Goal: Task Accomplishment & Management: Complete application form

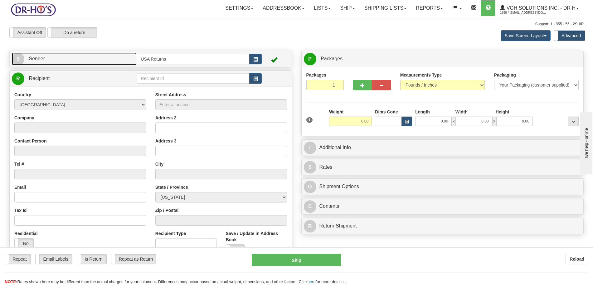
click at [62, 58] on link "S Sender" at bounding box center [74, 58] width 125 height 13
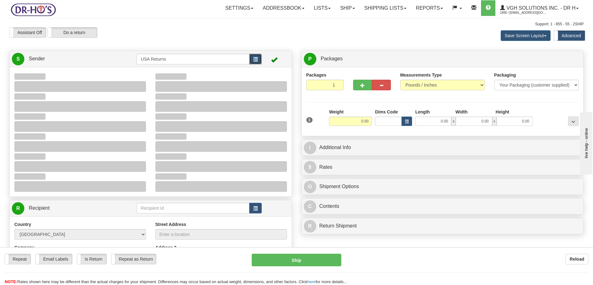
click at [256, 60] on span "button" at bounding box center [255, 59] width 4 height 4
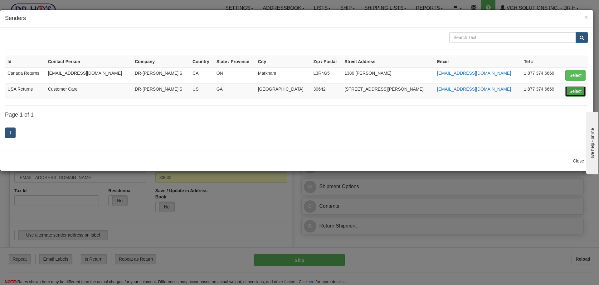
click at [574, 94] on button "Select" at bounding box center [576, 91] width 20 height 11
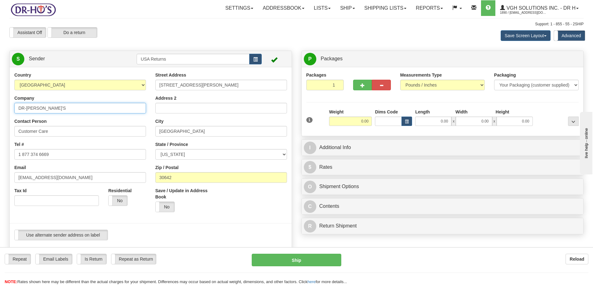
drag, startPoint x: 54, startPoint y: 110, endPoint x: 0, endPoint y: 109, distance: 53.7
click at [0, 109] on div "Toggle navigation Settings Shipping Preferences Fields Preferences New" at bounding box center [296, 260] width 593 height 521
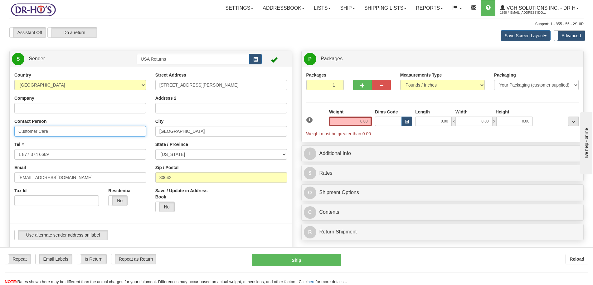
drag, startPoint x: 62, startPoint y: 130, endPoint x: 7, endPoint y: 132, distance: 55.3
click at [10, 131] on div "Country [GEOGRAPHIC_DATA] [GEOGRAPHIC_DATA] [GEOGRAPHIC_DATA] [GEOGRAPHIC_DATA]…" at bounding box center [151, 158] width 282 height 173
type input "1"
drag, startPoint x: 56, startPoint y: 155, endPoint x: 6, endPoint y: 159, distance: 50.7
click at [1, 156] on div "Toggle navigation Settings Shipping Preferences Fields Preferences New" at bounding box center [296, 260] width 593 height 521
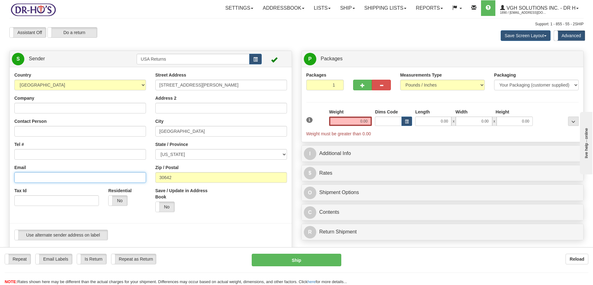
drag, startPoint x: 63, startPoint y: 178, endPoint x: 0, endPoint y: 173, distance: 63.2
click at [0, 173] on div "Toggle navigation Settings Shipping Preferences Fields Preferences New" at bounding box center [296, 260] width 593 height 521
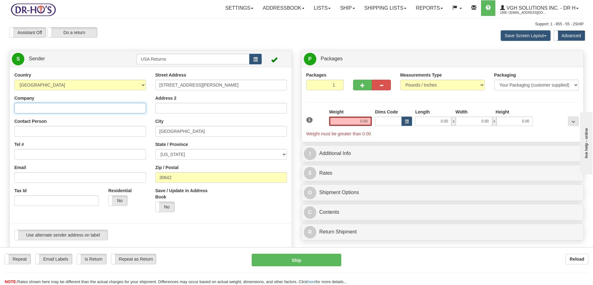
drag, startPoint x: 41, startPoint y: 111, endPoint x: 63, endPoint y: 103, distance: 24.1
click at [41, 111] on input "Company" at bounding box center [80, 108] width 132 height 11
paste input "[PERSON_NAME] [PERSON_NAME]"
type input "[PERSON_NAME] [PERSON_NAME]"
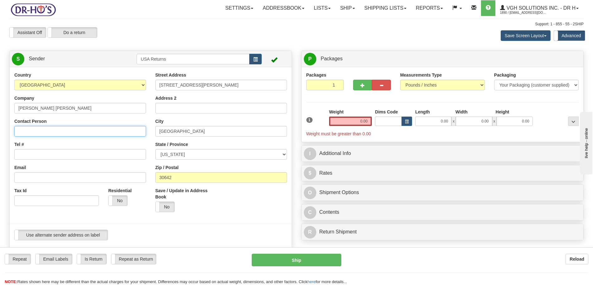
click at [51, 135] on input "Contact Person" at bounding box center [80, 131] width 132 height 11
paste input "[PERSON_NAME] [PERSON_NAME]"
type input "[PERSON_NAME] [PERSON_NAME]"
click at [37, 154] on input "Tel #" at bounding box center [80, 154] width 132 height 11
paste input "9107598294"
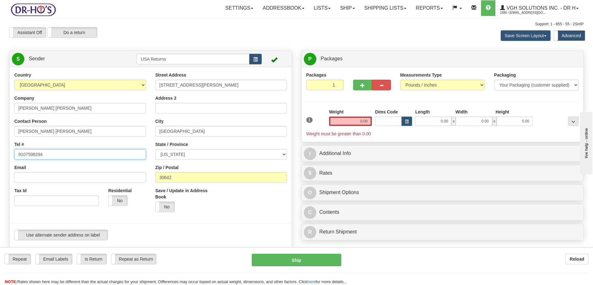
type input "9107598294"
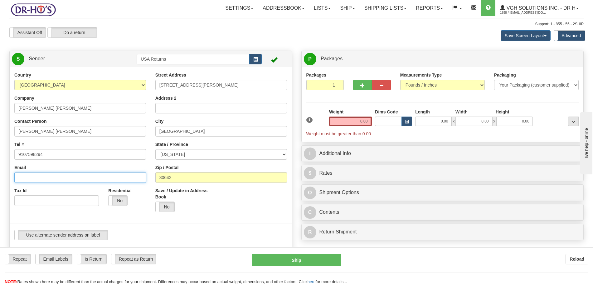
drag, startPoint x: 42, startPoint y: 178, endPoint x: 167, endPoint y: 98, distance: 148.0
click at [43, 178] on input "Email" at bounding box center [80, 177] width 132 height 11
paste input "[EMAIL_ADDRESS][DOMAIN_NAME]"
type input "[EMAIL_ADDRESS][DOMAIN_NAME]"
drag, startPoint x: 198, startPoint y: 87, endPoint x: 147, endPoint y: 87, distance: 50.9
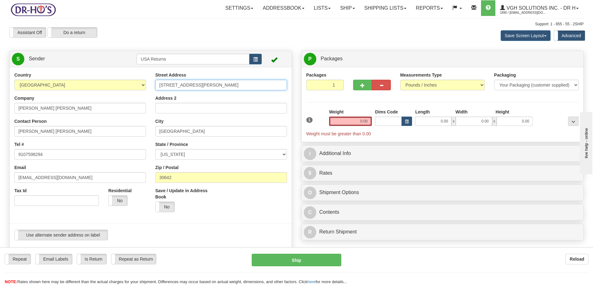
click at [151, 88] on div "Street Address [STREET_ADDRESS][PERSON_NAME] Address 2 City [GEOGRAPHIC_DATA] S…" at bounding box center [221, 144] width 141 height 145
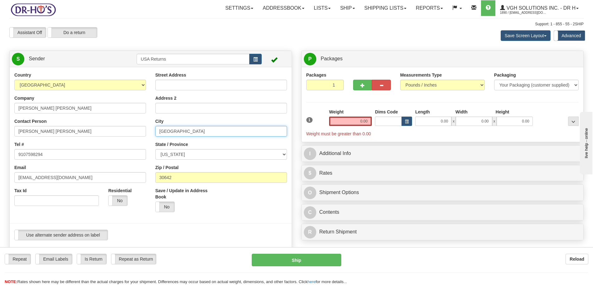
drag, startPoint x: 185, startPoint y: 133, endPoint x: 146, endPoint y: 135, distance: 38.4
click at [150, 134] on div "Country [GEOGRAPHIC_DATA] [GEOGRAPHIC_DATA] [GEOGRAPHIC_DATA] [GEOGRAPHIC_DATA]…" at bounding box center [151, 158] width 282 height 173
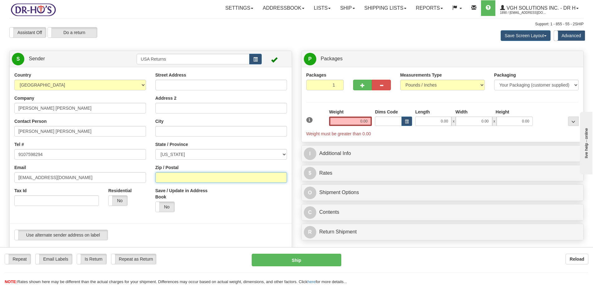
drag, startPoint x: 182, startPoint y: 178, endPoint x: 147, endPoint y: 179, distance: 34.7
click at [149, 179] on div "Country [GEOGRAPHIC_DATA] [GEOGRAPHIC_DATA] [GEOGRAPHIC_DATA] [GEOGRAPHIC_DATA]…" at bounding box center [151, 158] width 282 height 173
click at [168, 84] on input "Street Address" at bounding box center [221, 85] width 132 height 11
paste input "[STREET_ADDRESS][PERSON_NAME]"
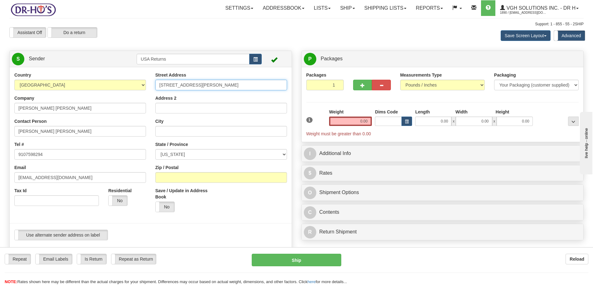
type input "[STREET_ADDRESS][PERSON_NAME]"
click at [170, 130] on input "City" at bounding box center [221, 131] width 132 height 11
paste input "[GEOGRAPHIC_DATA]"
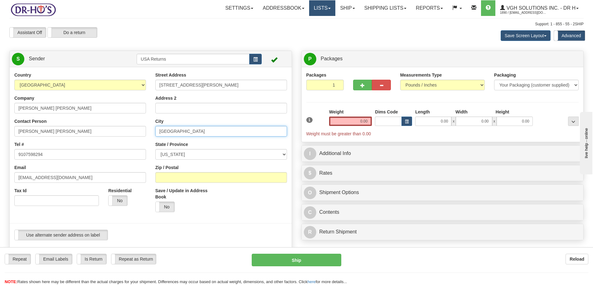
type input "[GEOGRAPHIC_DATA]"
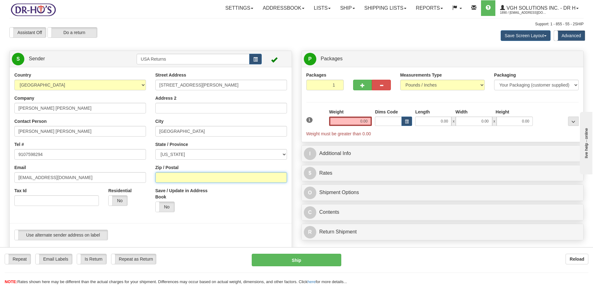
click at [181, 180] on input "Zip / Postal" at bounding box center [221, 177] width 132 height 11
paste input "28303"
type input "28303"
click at [192, 153] on select "[US_STATE] [US_STATE] [US_STATE] [US_STATE] Armed Forces America Armed Forces E…" at bounding box center [221, 154] width 132 height 11
select select "NC"
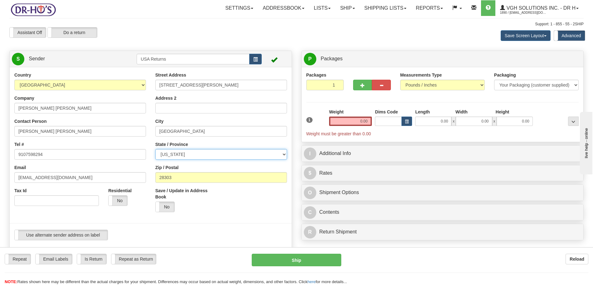
click at [155, 149] on select "[US_STATE] [US_STATE] [US_STATE] [US_STATE] Armed Forces America Armed Forces E…" at bounding box center [221, 154] width 132 height 11
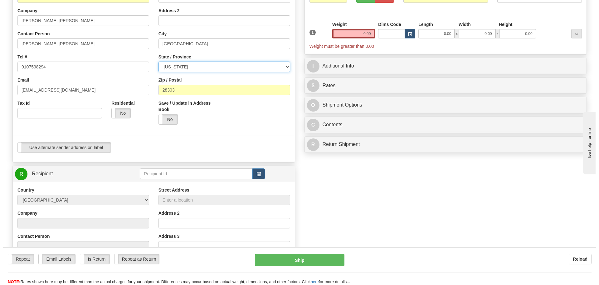
scroll to position [117, 0]
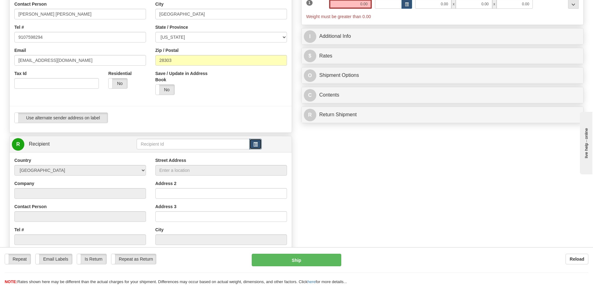
click at [254, 145] on span "button" at bounding box center [255, 144] width 4 height 4
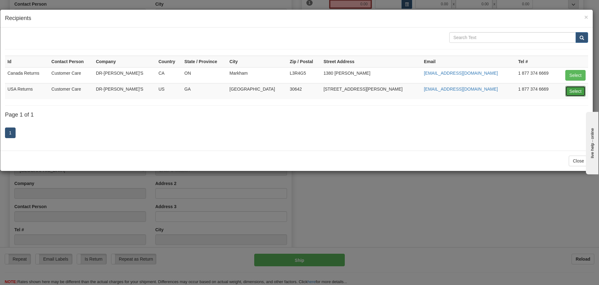
click at [573, 92] on button "Select" at bounding box center [576, 91] width 20 height 11
type input "USA Returns"
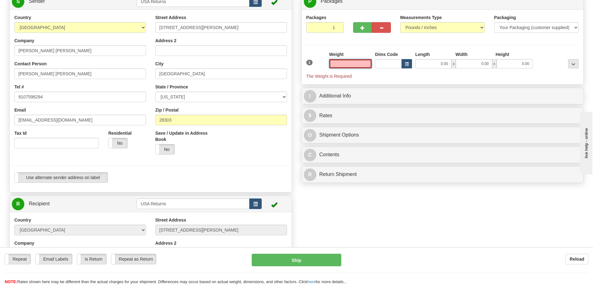
scroll to position [38, 0]
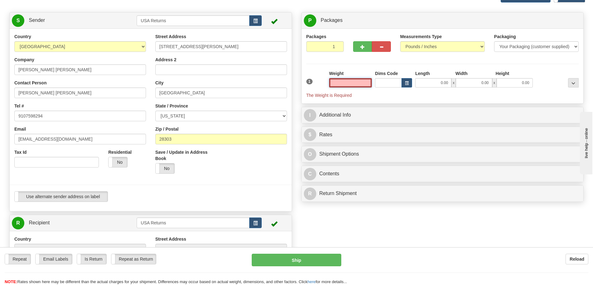
click at [368, 82] on input "text" at bounding box center [350, 82] width 43 height 9
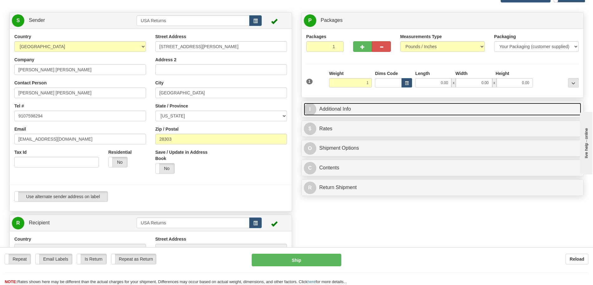
type input "1.00"
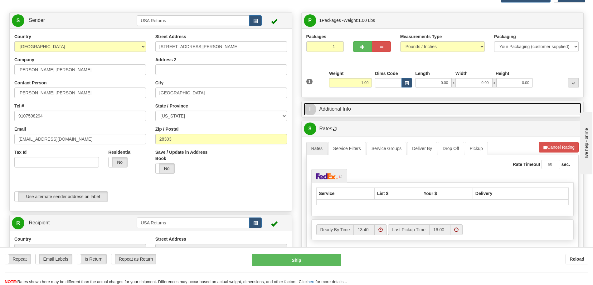
click at [377, 110] on link "I Additional Info" at bounding box center [443, 109] width 278 height 13
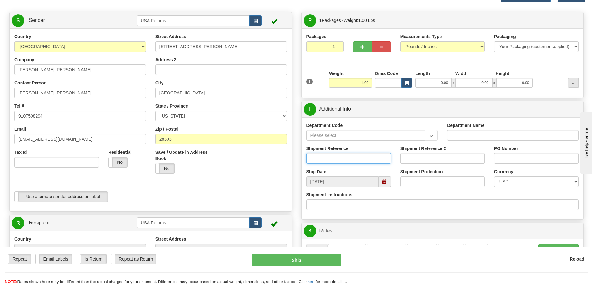
click at [354, 156] on input "Shipment Reference" at bounding box center [348, 158] width 85 height 11
paste input "1163919"
click at [383, 180] on span at bounding box center [385, 181] width 4 height 4
type input "1163919"
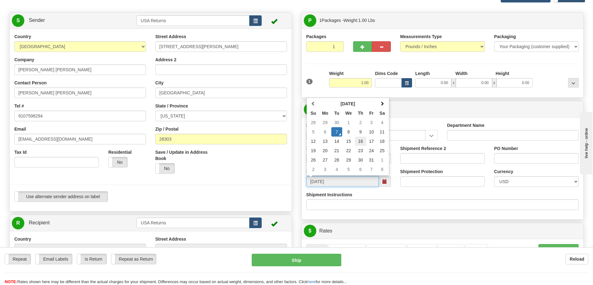
click at [361, 142] on td "16" at bounding box center [360, 140] width 11 height 9
type input "[DATE]"
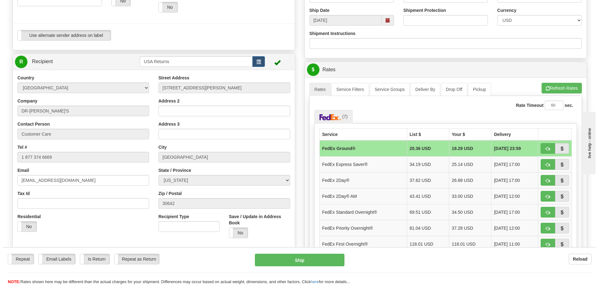
scroll to position [182, 0]
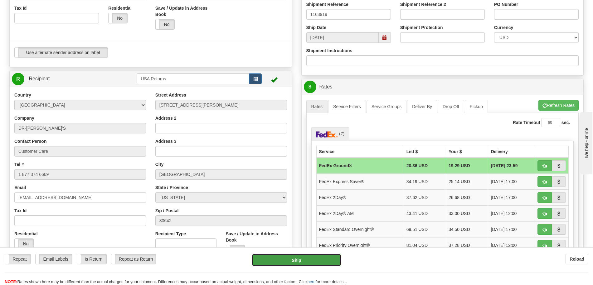
click at [298, 257] on button "Ship" at bounding box center [297, 259] width 90 height 12
type input "92"
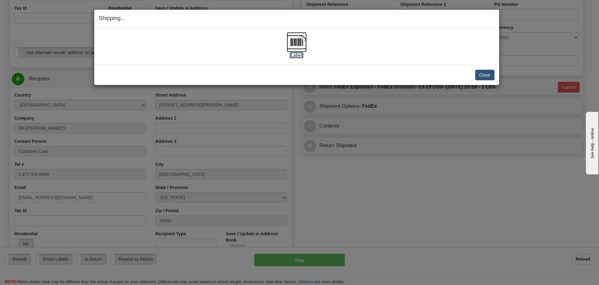
click at [295, 56] on label "[Label]" at bounding box center [297, 55] width 14 height 6
